Goal: Check status: Check status

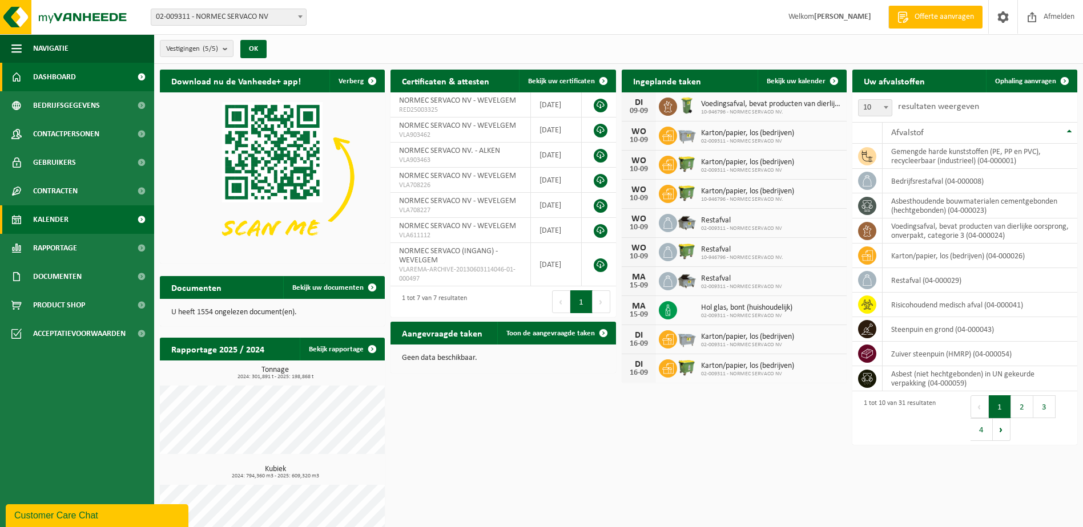
click at [52, 216] on span "Kalender" at bounding box center [50, 219] width 35 height 29
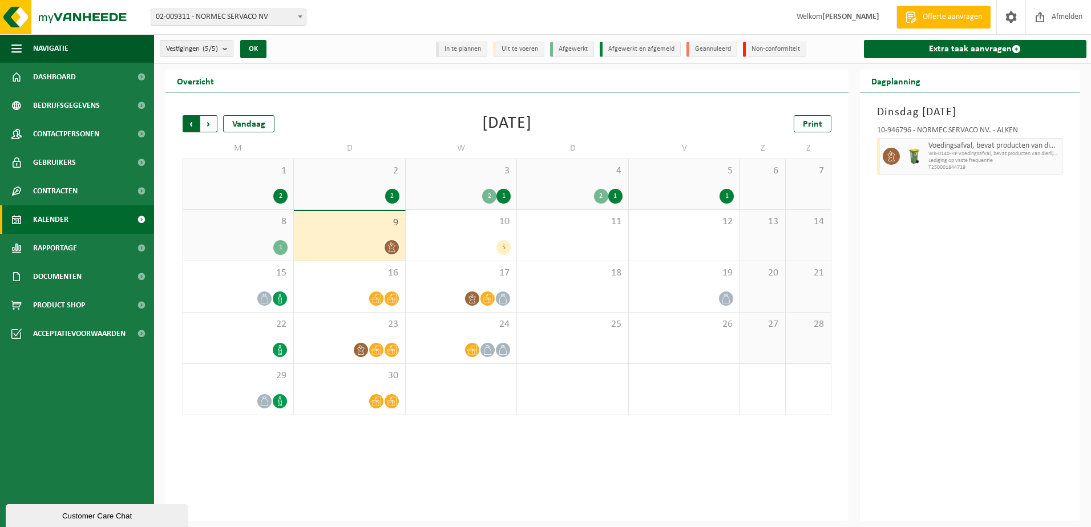
click at [211, 123] on span "Volgende" at bounding box center [208, 123] width 17 height 17
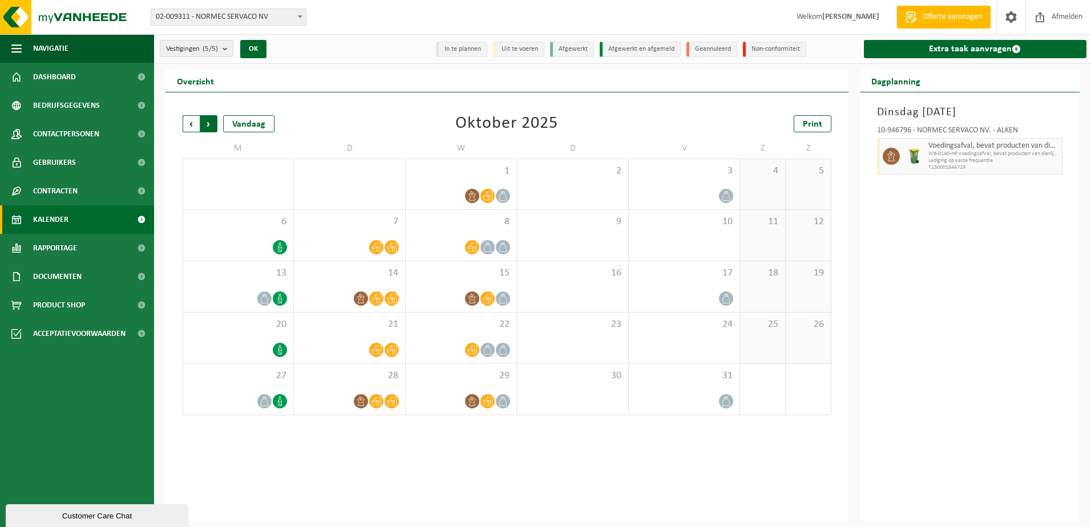
click at [190, 119] on span "Vorige" at bounding box center [191, 123] width 17 height 17
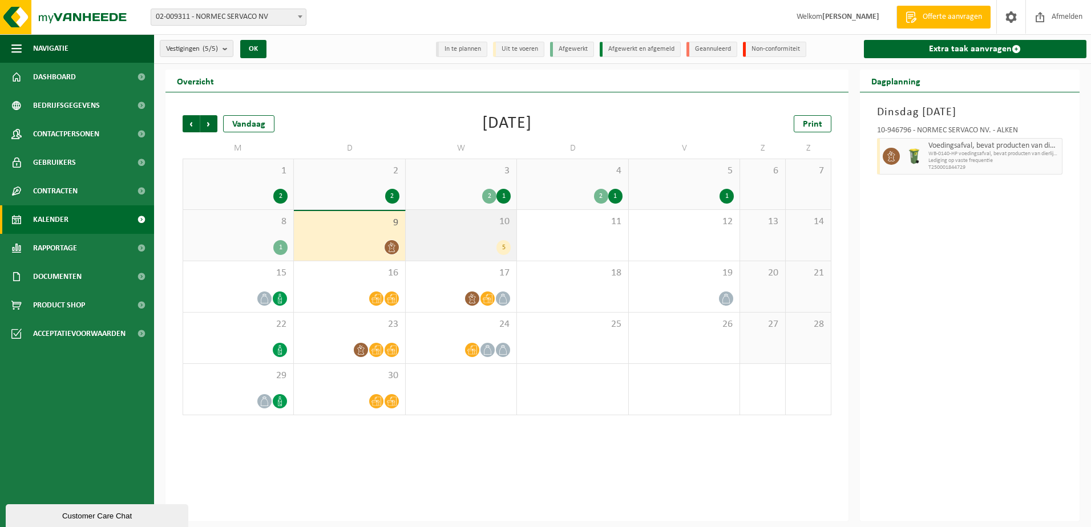
click at [503, 243] on div "5" at bounding box center [504, 247] width 14 height 15
